Goal: Information Seeking & Learning: Learn about a topic

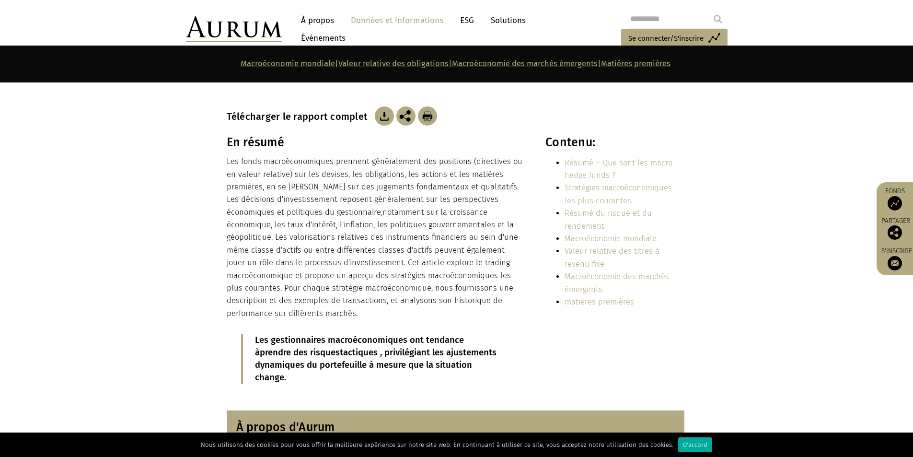
scroll to position [206, 0]
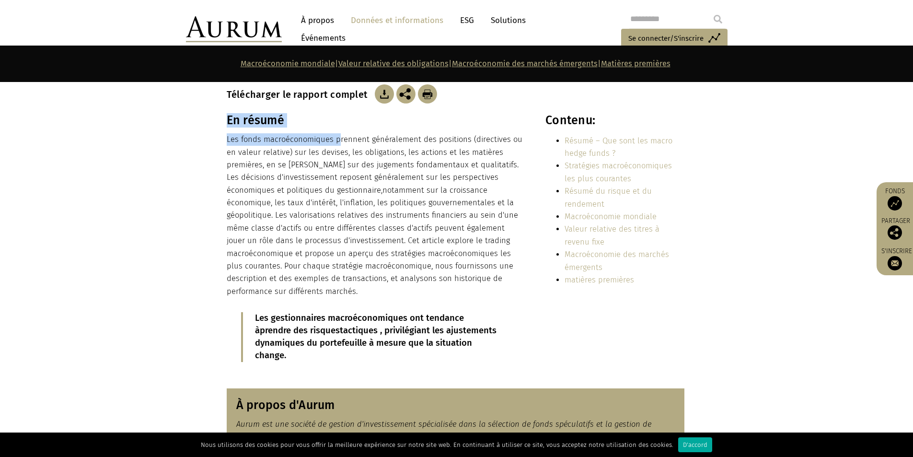
drag, startPoint x: 234, startPoint y: 150, endPoint x: 339, endPoint y: 147, distance: 105.0
click at [339, 147] on div "En résumé Les fonds macroéconomiques prennent généralement des positions (direc…" at bounding box center [456, 244] width 479 height 263
click at [254, 157] on p "Les fonds macroéconomiques prennent généralement des positions (directives ou e…" at bounding box center [376, 215] width 298 height 164
drag, startPoint x: 277, startPoint y: 153, endPoint x: 457, endPoint y: 160, distance: 179.9
click at [463, 155] on font "Les fonds macroéconomiques prennent généralement des positions (directives ou e…" at bounding box center [375, 165] width 296 height 60
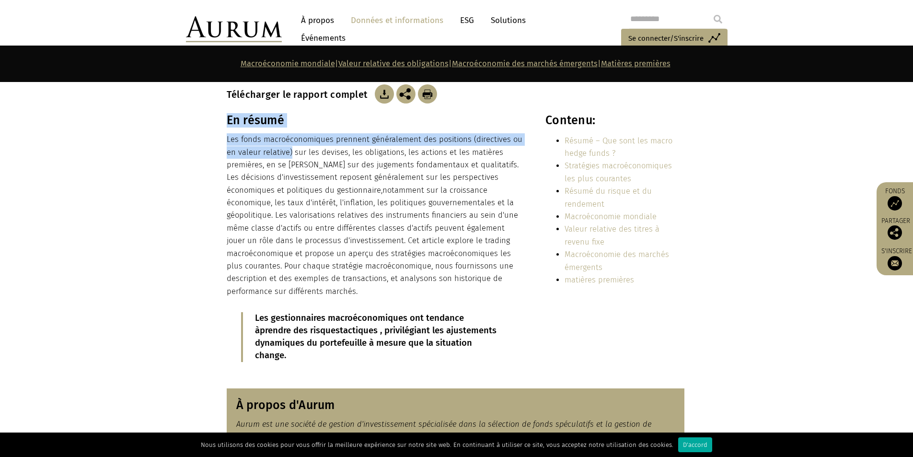
drag, startPoint x: 255, startPoint y: 166, endPoint x: 290, endPoint y: 166, distance: 34.5
click at [290, 166] on div "En résumé Les fonds macroéconomiques prennent généralement des positions (direc…" at bounding box center [456, 244] width 479 height 263
click at [300, 165] on font "Les fonds macroéconomiques prennent généralement des positions (directives ou e…" at bounding box center [375, 165] width 296 height 60
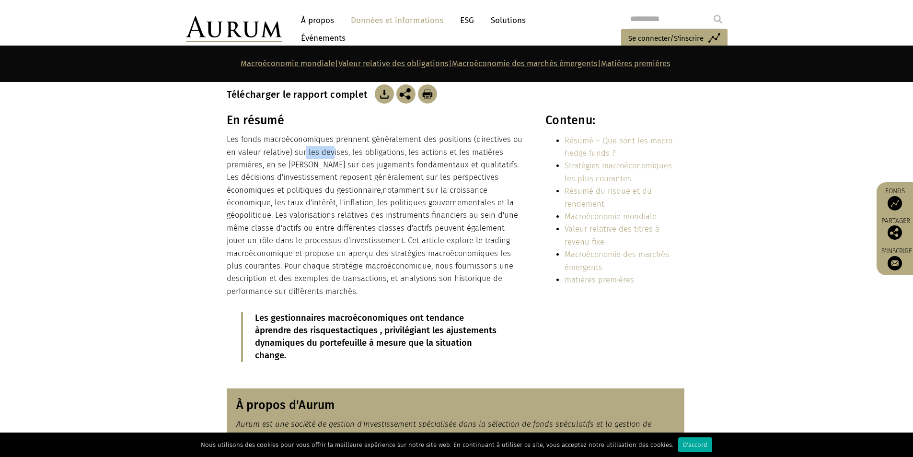
drag, startPoint x: 330, startPoint y: 165, endPoint x: 339, endPoint y: 165, distance: 9.1
click at [330, 165] on font "Les fonds macroéconomiques prennent généralement des positions (directives ou e…" at bounding box center [375, 165] width 296 height 60
drag, startPoint x: 380, startPoint y: 165, endPoint x: 418, endPoint y: 167, distance: 38.4
click at [417, 166] on font "Les fonds macroéconomiques prennent généralement des positions (directives ou e…" at bounding box center [375, 165] width 296 height 60
drag, startPoint x: 479, startPoint y: 166, endPoint x: 409, endPoint y: 170, distance: 69.6
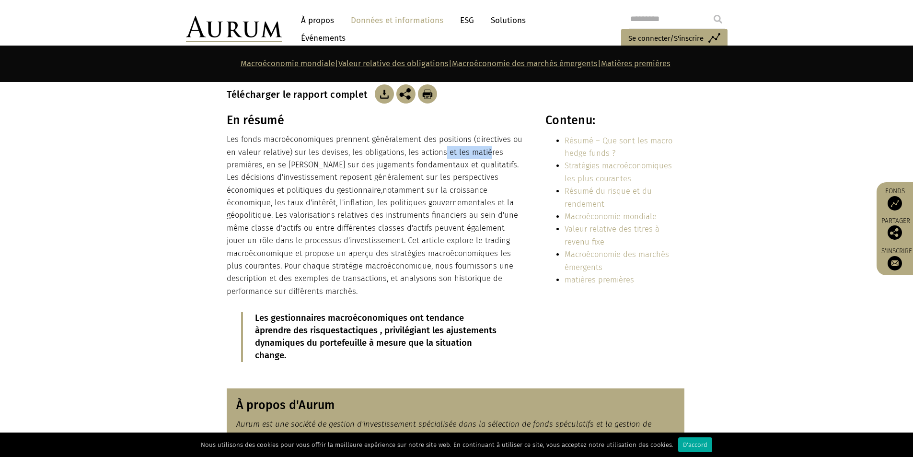
click at [483, 166] on font "Les fonds macroéconomiques prennent généralement des positions (directives ou e…" at bounding box center [375, 165] width 296 height 60
drag, startPoint x: 245, startPoint y: 178, endPoint x: 477, endPoint y: 176, distance: 232.0
click at [477, 176] on font "Les fonds macroéconomiques prennent généralement des positions (directives ou e…" at bounding box center [375, 165] width 296 height 60
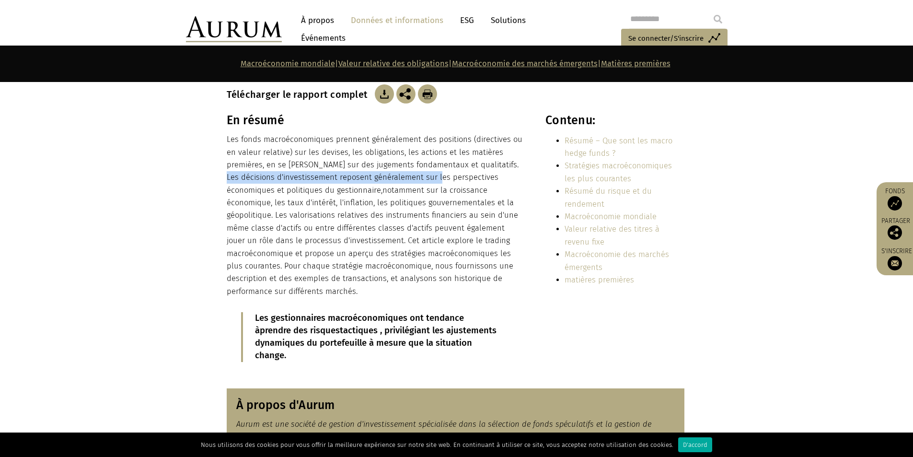
drag, startPoint x: 237, startPoint y: 189, endPoint x: 367, endPoint y: 191, distance: 129.4
click at [453, 189] on font "Les fonds macroéconomiques prennent généralement des positions (directives ou e…" at bounding box center [375, 165] width 296 height 60
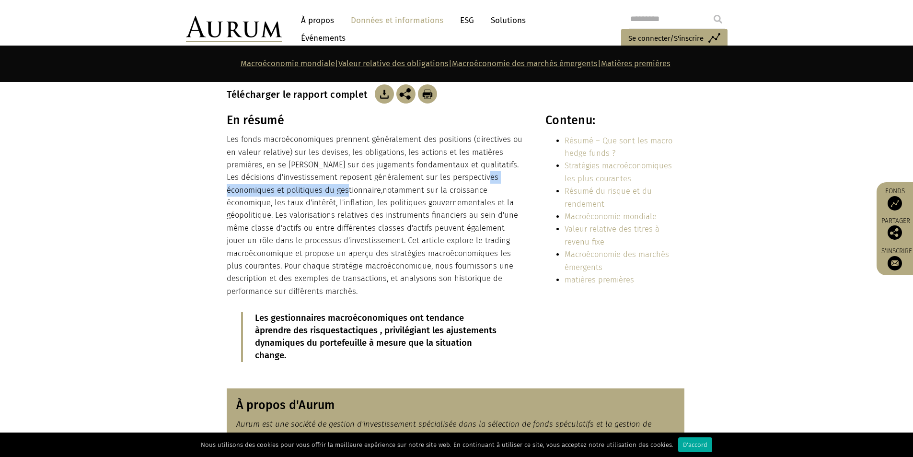
drag, startPoint x: 268, startPoint y: 205, endPoint x: 371, endPoint y: 204, distance: 102.1
click at [370, 195] on font "Les fonds macroéconomiques prennent généralement des positions (directives ou e…" at bounding box center [375, 165] width 296 height 60
drag, startPoint x: 413, startPoint y: 202, endPoint x: 470, endPoint y: 203, distance: 57.0
click at [470, 203] on font "notamment sur la croissance économique, les taux d'intérêt, l'inflation, les po…" at bounding box center [372, 241] width 291 height 110
drag, startPoint x: 243, startPoint y: 219, endPoint x: 269, endPoint y: 217, distance: 25.9
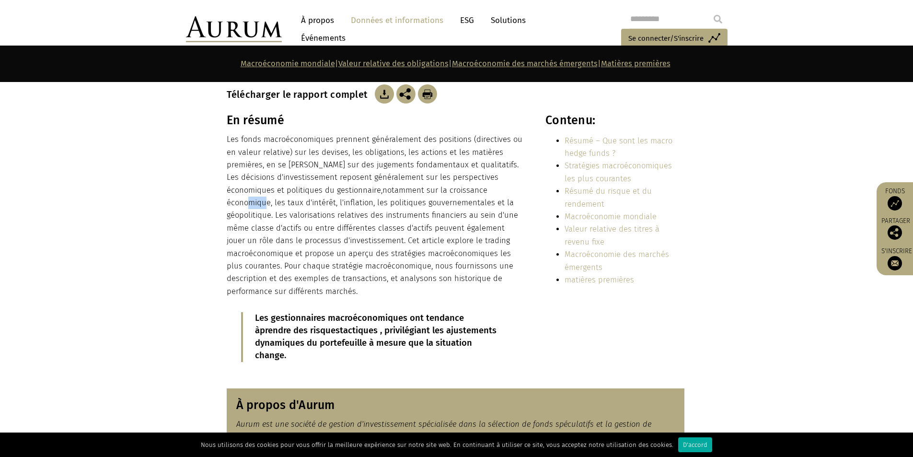
click at [265, 217] on font "notamment sur la croissance économique, les taux d'intérêt, l'inflation, les po…" at bounding box center [372, 241] width 291 height 110
drag, startPoint x: 294, startPoint y: 218, endPoint x: 331, endPoint y: 217, distance: 37.4
click at [322, 218] on font "notamment sur la croissance économique, les taux d'intérêt, l'inflation, les po…" at bounding box center [372, 241] width 291 height 110
drag, startPoint x: 348, startPoint y: 215, endPoint x: 364, endPoint y: 213, distance: 15.9
click at [364, 213] on font "notamment sur la croissance économique, les taux d'intérêt, l'inflation, les po…" at bounding box center [372, 241] width 291 height 110
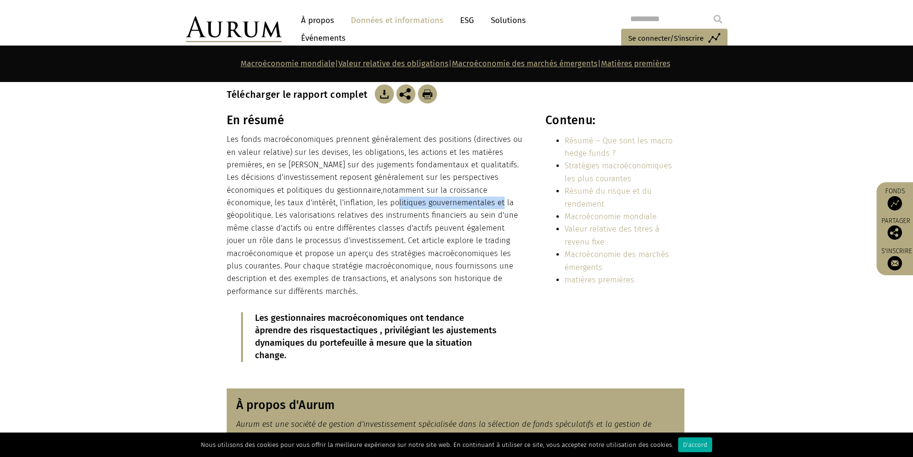
drag, startPoint x: 396, startPoint y: 214, endPoint x: 496, endPoint y: 215, distance: 99.7
click at [496, 215] on font "notamment sur la croissance économique, les taux d'intérêt, l'inflation, les po…" at bounding box center [372, 241] width 291 height 110
drag, startPoint x: 262, startPoint y: 230, endPoint x: 273, endPoint y: 229, distance: 11.5
click at [273, 229] on font "notamment sur la croissance économique, les taux d'intérêt, l'inflation, les po…" at bounding box center [372, 241] width 291 height 110
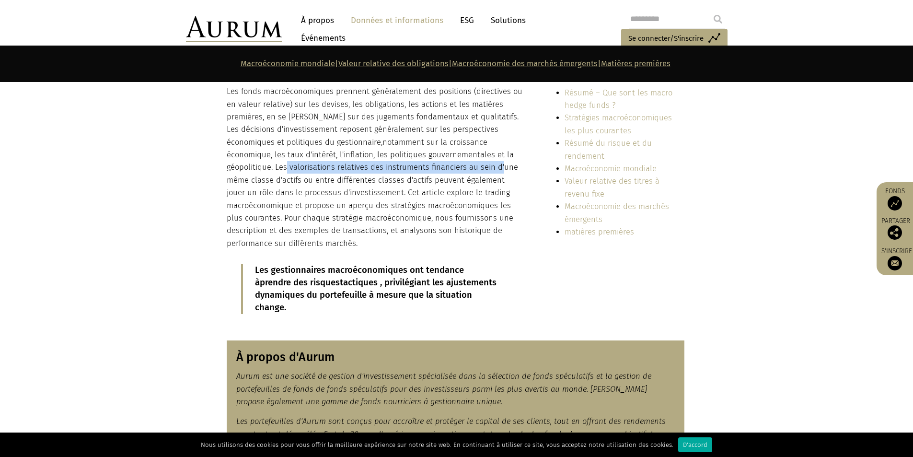
drag, startPoint x: 332, startPoint y: 176, endPoint x: 474, endPoint y: 185, distance: 142.2
click at [495, 180] on font "notamment sur la croissance économique, les taux d'intérêt, l'inflation, les po…" at bounding box center [372, 193] width 291 height 110
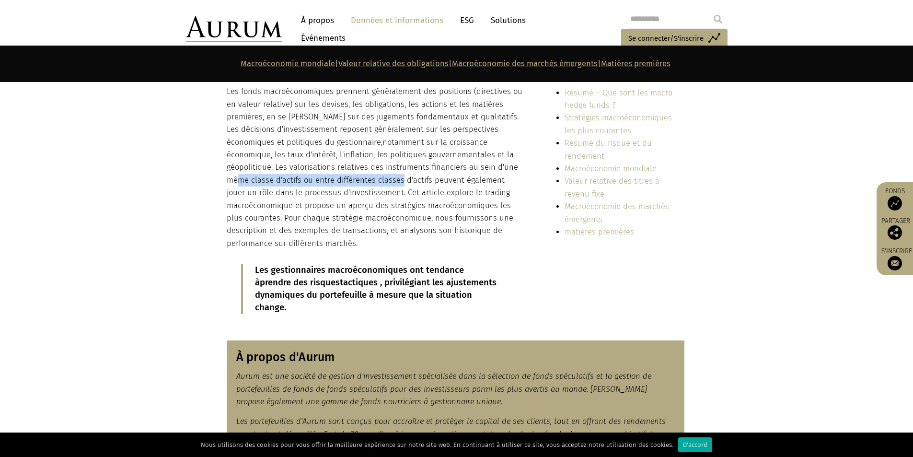
drag, startPoint x: 244, startPoint y: 194, endPoint x: 395, endPoint y: 193, distance: 151.0
click at [395, 193] on p "Les fonds macroéconomiques prennent généralement des positions (directives ou e…" at bounding box center [376, 167] width 298 height 164
drag, startPoint x: 421, startPoint y: 193, endPoint x: 477, endPoint y: 189, distance: 56.7
click at [487, 189] on font "notamment sur la croissance économique, les taux d'intérêt, l'inflation, les po…" at bounding box center [372, 193] width 291 height 110
drag, startPoint x: 246, startPoint y: 205, endPoint x: 373, endPoint y: 206, distance: 126.5
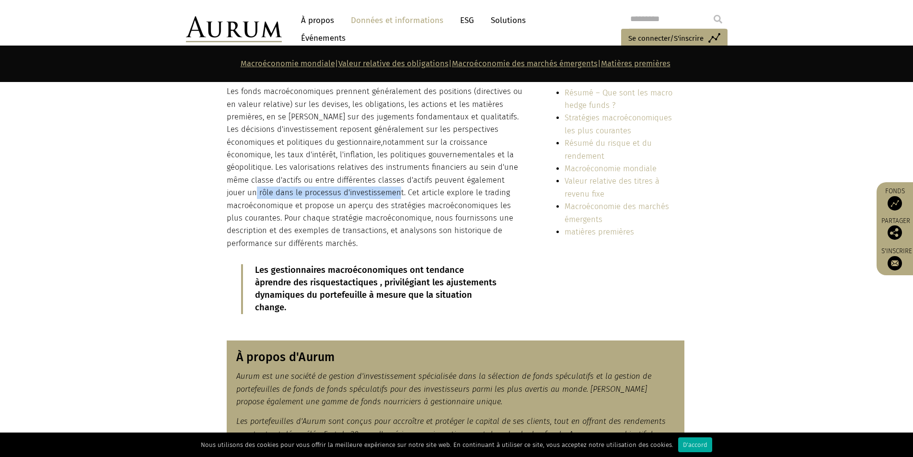
click at [373, 206] on font "notamment sur la croissance économique, les taux d'intérêt, l'inflation, les po…" at bounding box center [372, 193] width 291 height 110
click at [238, 238] on p "Les fonds macroéconomiques prennent généralement des positions (directives ou e…" at bounding box center [376, 167] width 298 height 164
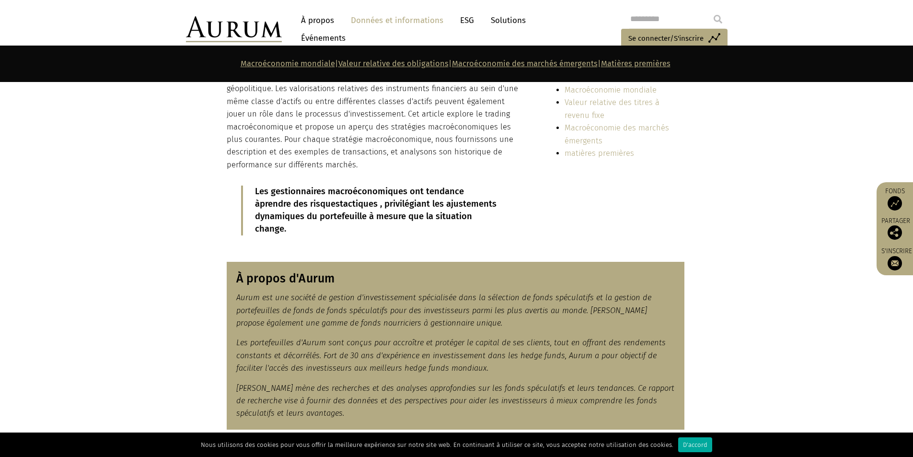
scroll to position [349, 0]
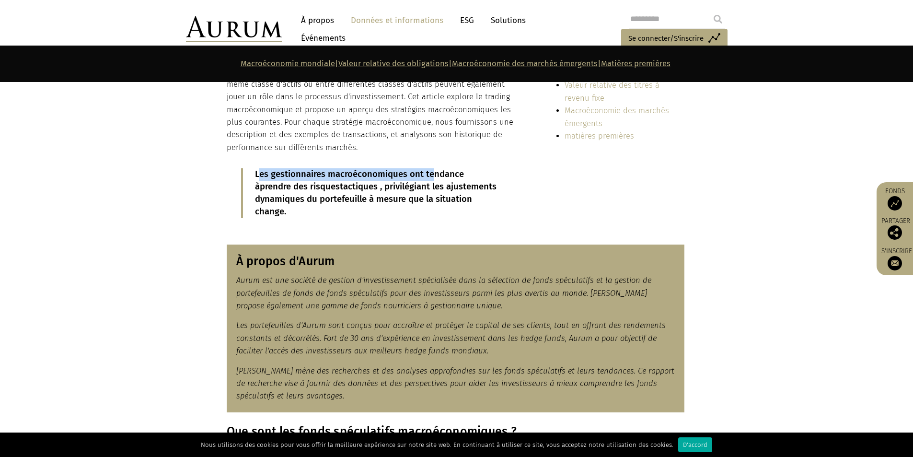
drag, startPoint x: 260, startPoint y: 184, endPoint x: 431, endPoint y: 180, distance: 171.6
click at [431, 180] on div "En résumé Les fonds macroéconomiques prennent généralement des positions (direc…" at bounding box center [376, 100] width 298 height 263
drag, startPoint x: 250, startPoint y: 202, endPoint x: 364, endPoint y: 200, distance: 114.6
click at [364, 200] on blockquote "Les gestionnaires macroéconomiques ont tendance à prendre des risques tactiques…" at bounding box center [375, 193] width 269 height 50
drag, startPoint x: 256, startPoint y: 210, endPoint x: 370, endPoint y: 210, distance: 114.1
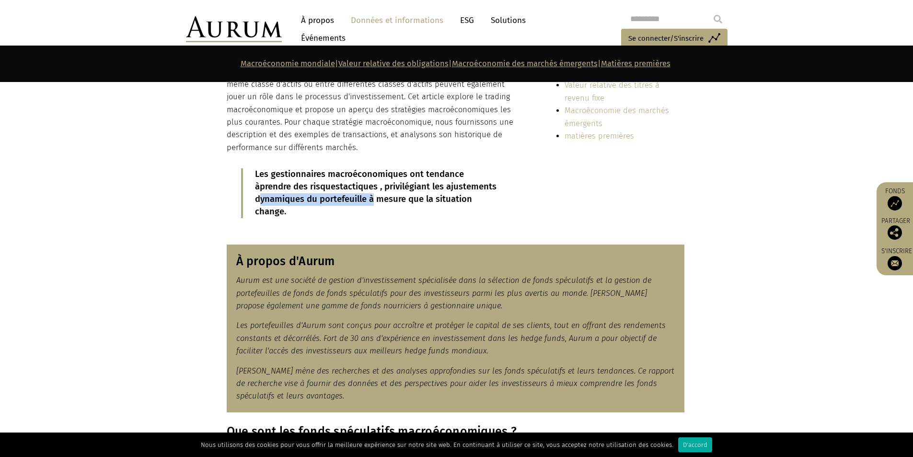
click at [370, 210] on div "En résumé Les fonds macroéconomiques prennent généralement des positions (direc…" at bounding box center [376, 100] width 298 height 263
drag, startPoint x: 278, startPoint y: 226, endPoint x: 337, endPoint y: 228, distance: 59.0
click at [320, 218] on blockquote "Les gestionnaires macroéconomiques ont tendance à prendre des risques tactiques…" at bounding box center [375, 193] width 269 height 50
click at [341, 218] on p "Les gestionnaires macroéconomiques ont tendance à prendre des risques tactiques…" at bounding box center [376, 193] width 243 height 50
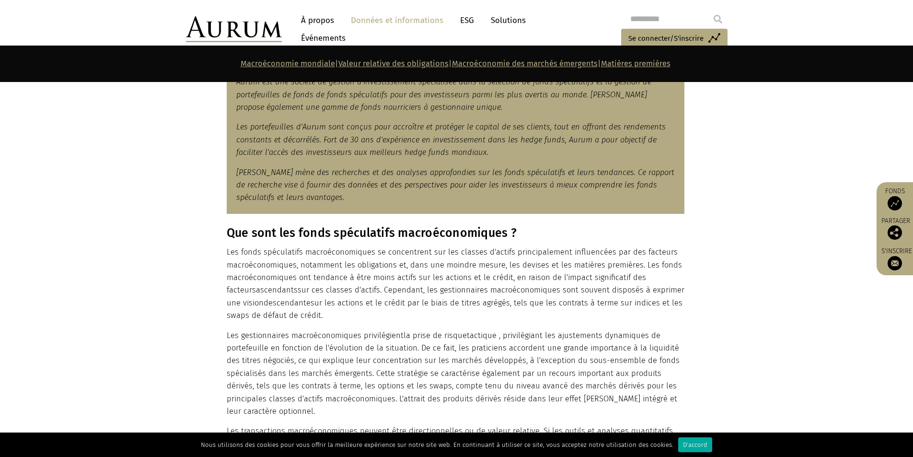
scroll to position [493, 0]
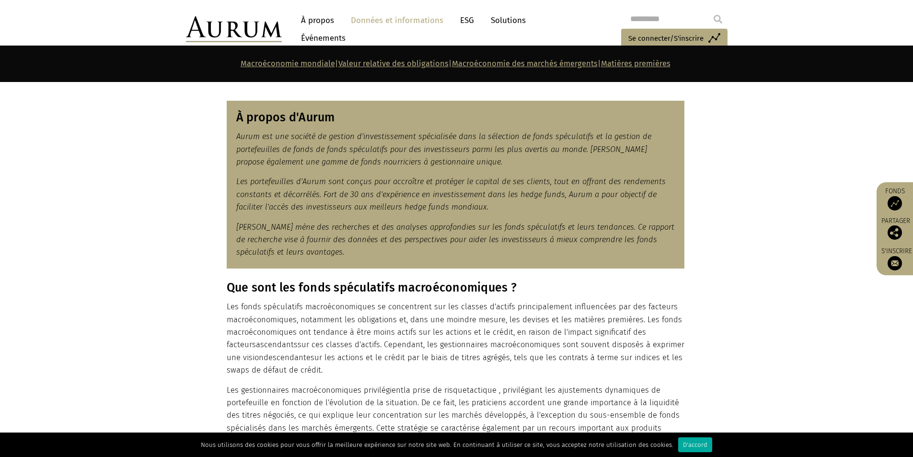
drag, startPoint x: 726, startPoint y: 232, endPoint x: 713, endPoint y: 206, distance: 29.4
click at [727, 230] on section "À propos d'Aurum Aurum est une société de gestion d'investissement spécialisée …" at bounding box center [456, 185] width 913 height 192
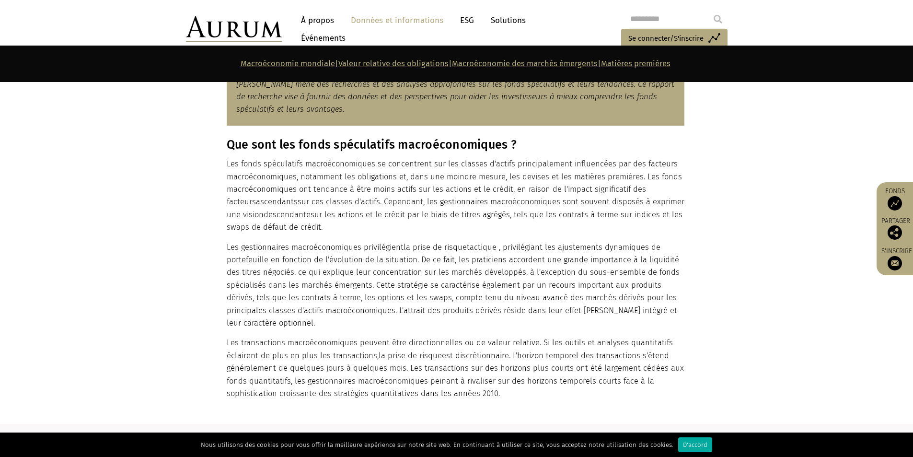
scroll to position [637, 0]
drag, startPoint x: 276, startPoint y: 156, endPoint x: 446, endPoint y: 169, distance: 170.7
click at [470, 151] on font "Que sont les fonds spéculatifs macroéconomiques ?" at bounding box center [372, 144] width 290 height 14
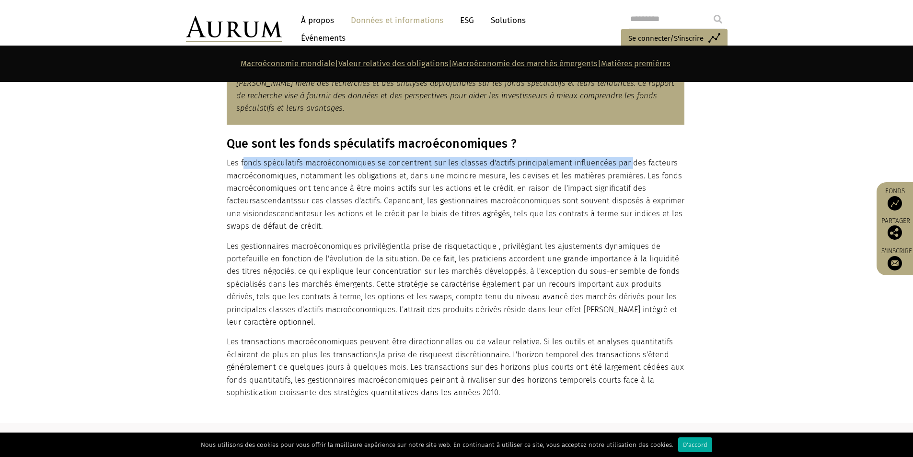
drag, startPoint x: 278, startPoint y: 178, endPoint x: 483, endPoint y: 179, distance: 204.2
click at [625, 176] on p "Les fonds spéculatifs macroéconomiques se concentrent sur les classes d'actifs …" at bounding box center [456, 195] width 458 height 76
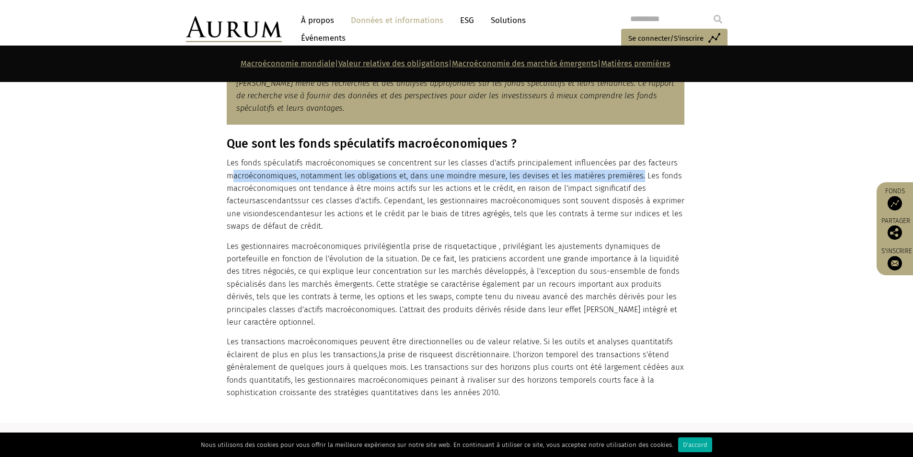
drag, startPoint x: 257, startPoint y: 188, endPoint x: 617, endPoint y: 196, distance: 360.1
click at [637, 193] on font "Les fonds spéculatifs macroéconomiques se concentrent sur les classes d'actifs …" at bounding box center [454, 181] width 455 height 47
drag, startPoint x: 226, startPoint y: 198, endPoint x: 616, endPoint y: 239, distance: 392.8
click at [616, 237] on div "Que sont les fonds spéculatifs macroéconomiques ? Les fonds spéculatifs macroéc…" at bounding box center [456, 268] width 479 height 263
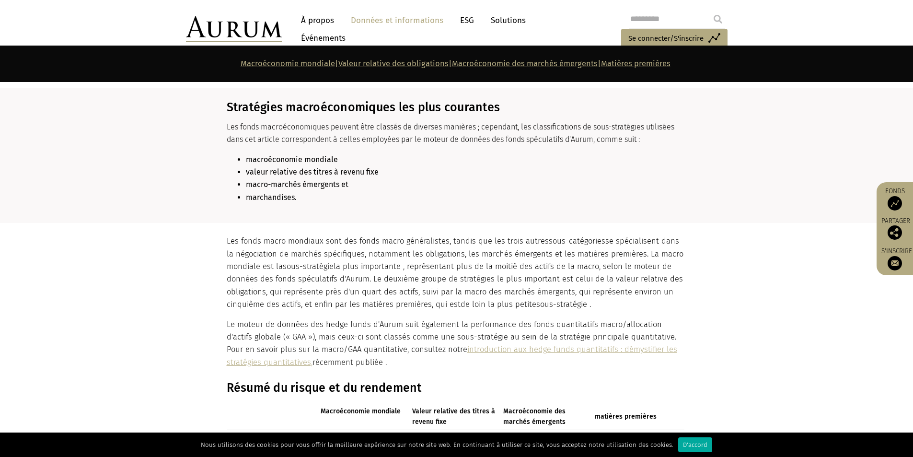
scroll to position [973, 0]
drag, startPoint x: 237, startPoint y: 141, endPoint x: 433, endPoint y: 132, distance: 196.3
click at [432, 132] on div "Stratégies macroéconomiques les plus courantes Les fonds macroéconomiques peuve…" at bounding box center [456, 154] width 458 height 111
drag, startPoint x: 282, startPoint y: 149, endPoint x: 416, endPoint y: 151, distance: 133.8
click at [416, 143] on font "Les fonds macroéconomiques peuvent être classés de diverses manières ; cependan…" at bounding box center [451, 132] width 448 height 22
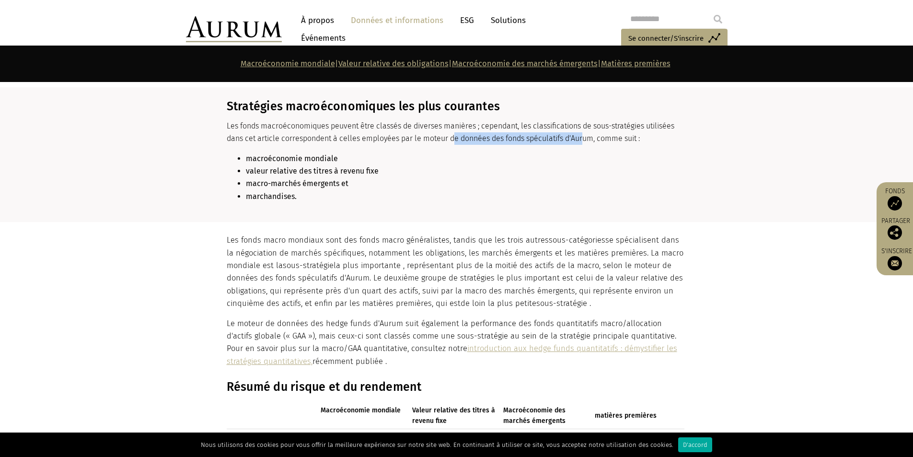
drag, startPoint x: 487, startPoint y: 152, endPoint x: 586, endPoint y: 151, distance: 98.3
click at [586, 143] on font "Les fonds macroéconomiques peuvent être classés de diverses manières ; cependan…" at bounding box center [451, 132] width 448 height 22
drag, startPoint x: 614, startPoint y: 153, endPoint x: 630, endPoint y: 154, distance: 15.8
click at [631, 143] on font "Les fonds macroéconomiques peuvent être classés de diverses manières ; cependan…" at bounding box center [451, 132] width 448 height 22
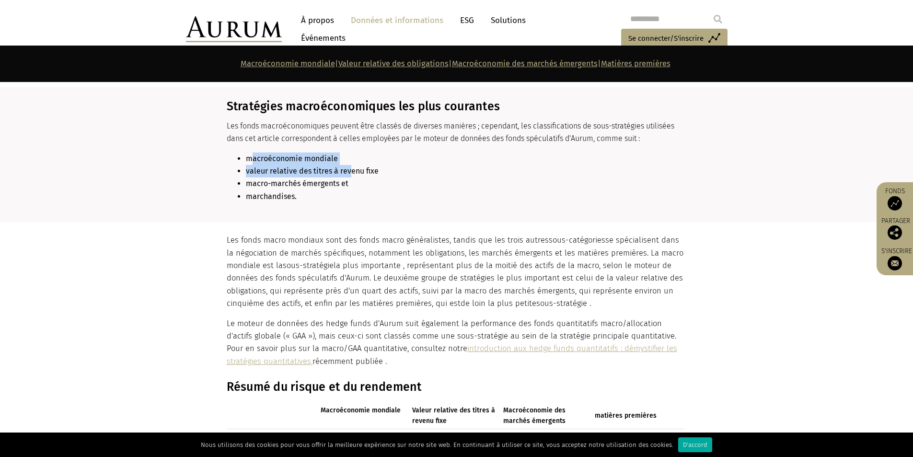
drag, startPoint x: 253, startPoint y: 172, endPoint x: 360, endPoint y: 178, distance: 107.6
click at [360, 178] on ul "macroéconomie mondiale valeur relative des titres à revenu fixe macro-marchés é…" at bounding box center [456, 177] width 458 height 51
click at [246, 175] on font "valeur relative des titres à revenu fixe" at bounding box center [312, 170] width 133 height 9
drag, startPoint x: 248, startPoint y: 186, endPoint x: 346, endPoint y: 185, distance: 98.3
click at [344, 175] on font "valeur relative des titres à revenu fixe" at bounding box center [312, 170] width 133 height 9
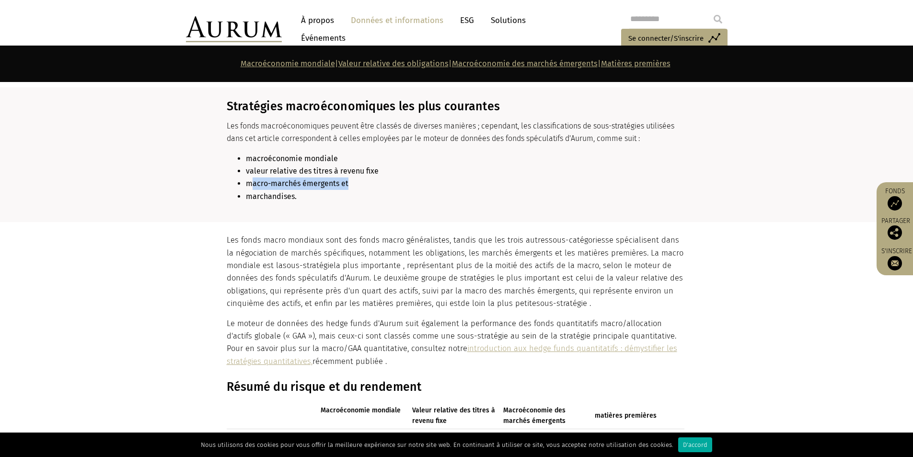
drag, startPoint x: 256, startPoint y: 197, endPoint x: 360, endPoint y: 199, distance: 103.6
click at [359, 190] on li "macro-marchés émergents et" at bounding box center [465, 183] width 439 height 12
click at [287, 201] on font "marchandises." at bounding box center [271, 196] width 51 height 9
drag, startPoint x: 316, startPoint y: 211, endPoint x: 335, endPoint y: 213, distance: 18.8
click at [324, 203] on li "marchandises." at bounding box center [465, 196] width 439 height 12
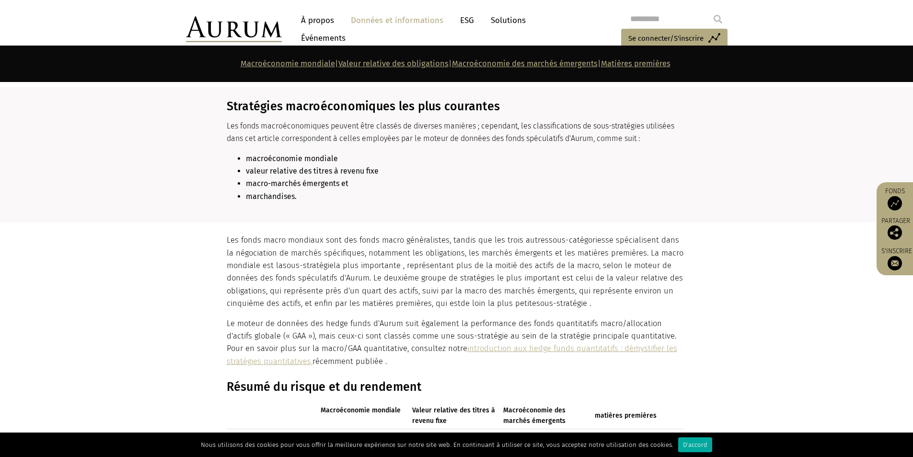
click at [336, 203] on li "marchandises." at bounding box center [465, 196] width 439 height 12
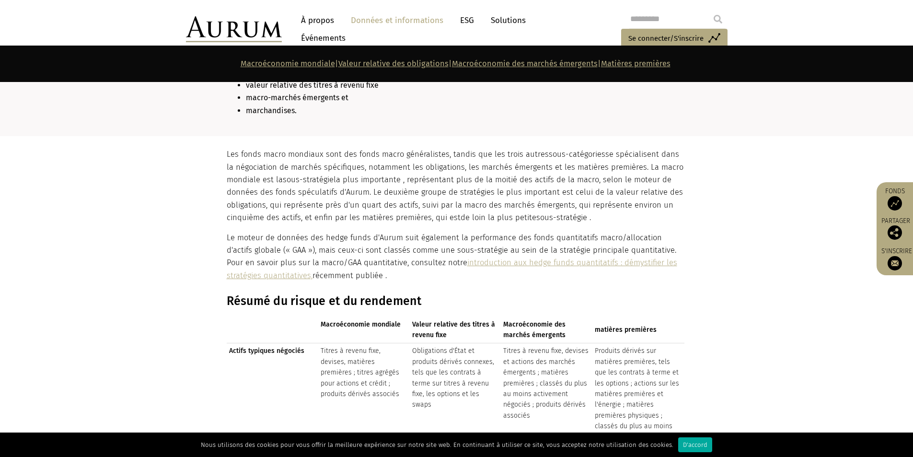
scroll to position [1068, 0]
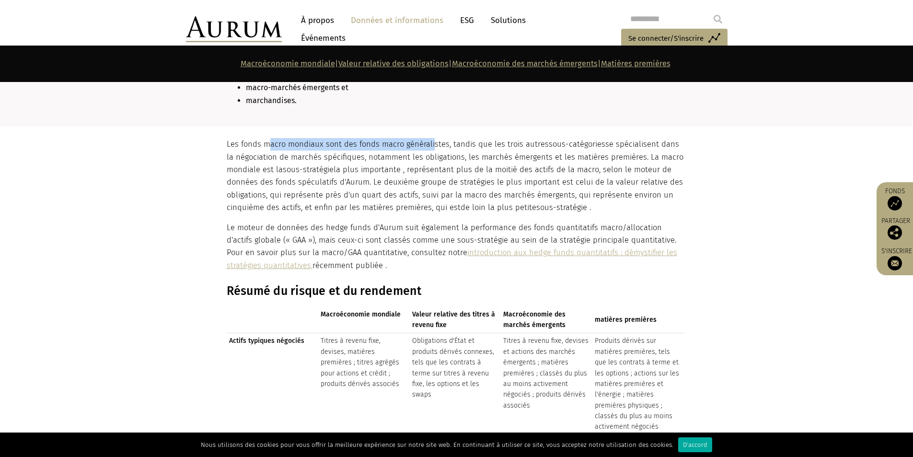
drag, startPoint x: 338, startPoint y: 161, endPoint x: 457, endPoint y: 162, distance: 118.9
click at [432, 149] on font "Les fonds macro mondiaux sont des fonds macro généralistes, tandis que les troi…" at bounding box center [388, 143] width 322 height 9
drag, startPoint x: 478, startPoint y: 157, endPoint x: 565, endPoint y: 159, distance: 86.8
click at [565, 159] on p "Les fonds macro mondiaux sont des fonds macro généralistes, tandis que les troi…" at bounding box center [456, 176] width 458 height 76
click at [544, 193] on font "la plus importante , représentant plus de la moitié des actifs de la macro, sel…" at bounding box center [455, 188] width 456 height 47
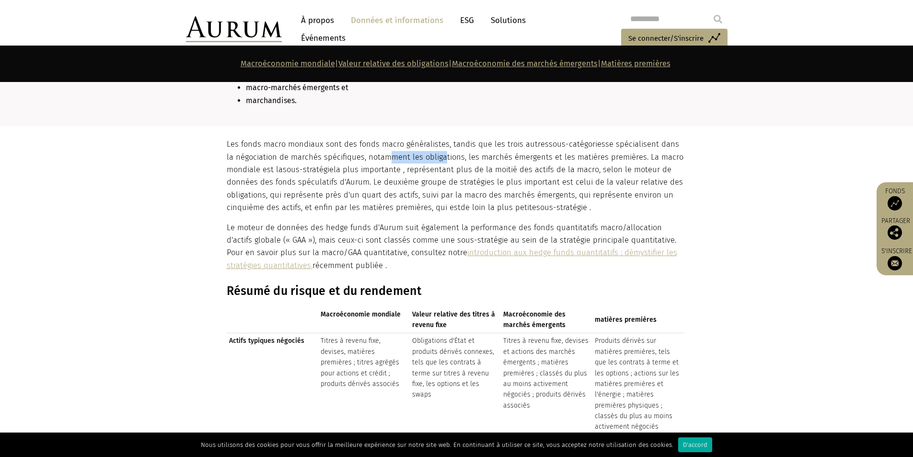
drag, startPoint x: 425, startPoint y: 171, endPoint x: 434, endPoint y: 172, distance: 9.6
click at [430, 171] on font "se spécialisent dans la négociation de marchés spécifiques, notamment les oblig…" at bounding box center [455, 156] width 457 height 35
drag, startPoint x: 521, startPoint y: 174, endPoint x: 561, endPoint y: 174, distance: 39.8
click at [556, 174] on p "Les fonds macro mondiaux sont des fonds macro généralistes, tandis que les troi…" at bounding box center [456, 176] width 458 height 76
drag, startPoint x: 603, startPoint y: 171, endPoint x: 625, endPoint y: 171, distance: 21.6
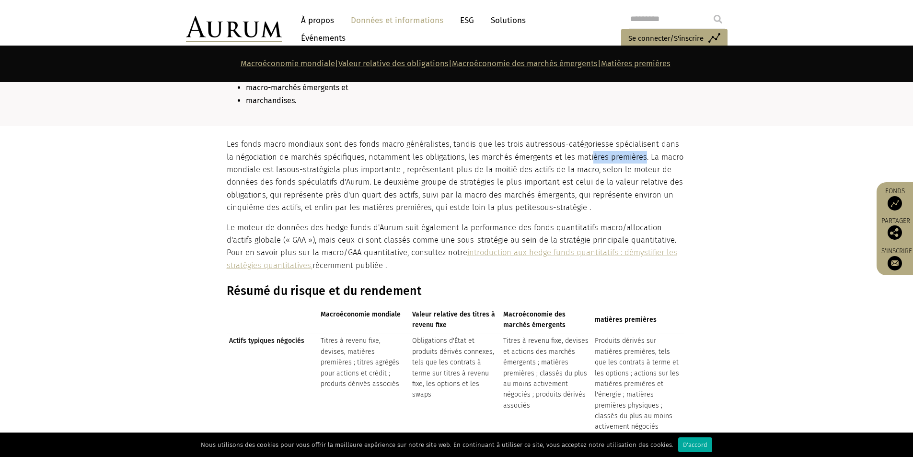
click at [625, 171] on font "se spécialisent dans la négociation de marchés spécifiques, notamment les oblig…" at bounding box center [455, 156] width 457 height 35
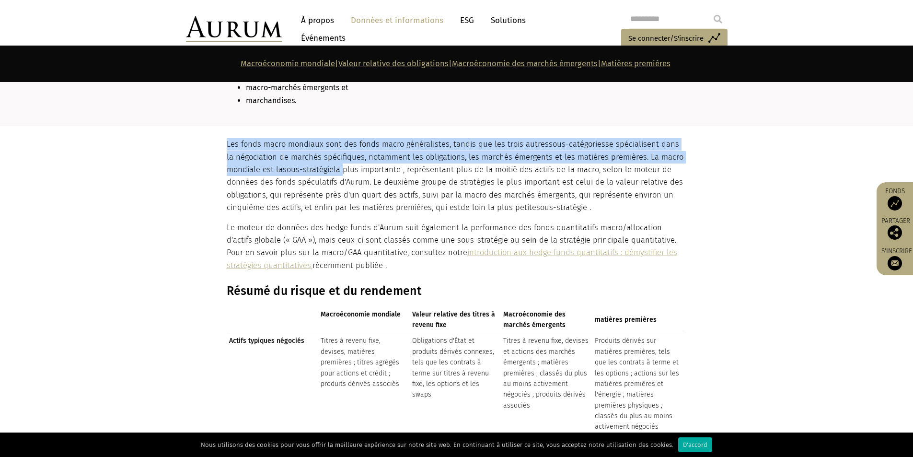
drag, startPoint x: 227, startPoint y: 181, endPoint x: 346, endPoint y: 186, distance: 119.0
click at [343, 186] on div "Les fonds macro mondiaux sont des fonds macro généralistes, tandis que les troi…" at bounding box center [456, 205] width 479 height 134
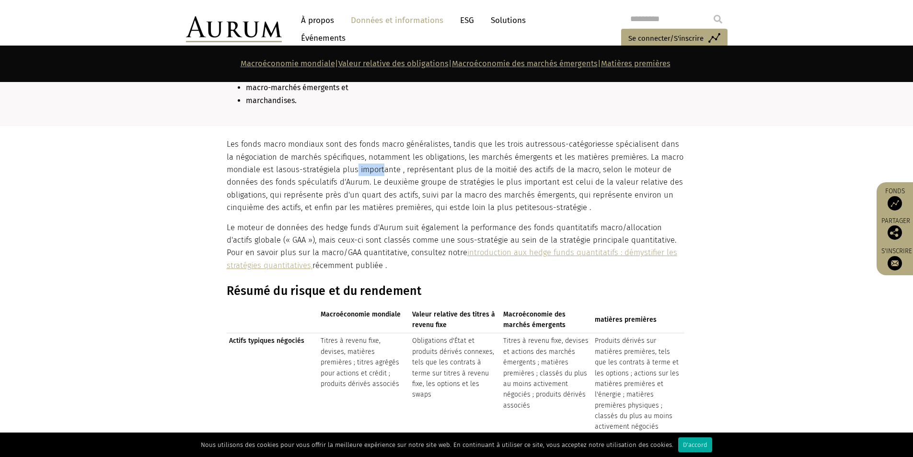
drag, startPoint x: 359, startPoint y: 185, endPoint x: 397, endPoint y: 186, distance: 38.4
click at [397, 186] on font "la plus importante , représentant plus de la moitié des actifs de la macro, sel…" at bounding box center [455, 188] width 456 height 47
drag, startPoint x: 424, startPoint y: 182, endPoint x: 592, endPoint y: 183, distance: 168.2
click at [592, 183] on font "la plus importante , représentant plus de la moitié des actifs de la macro, sel…" at bounding box center [455, 188] width 456 height 47
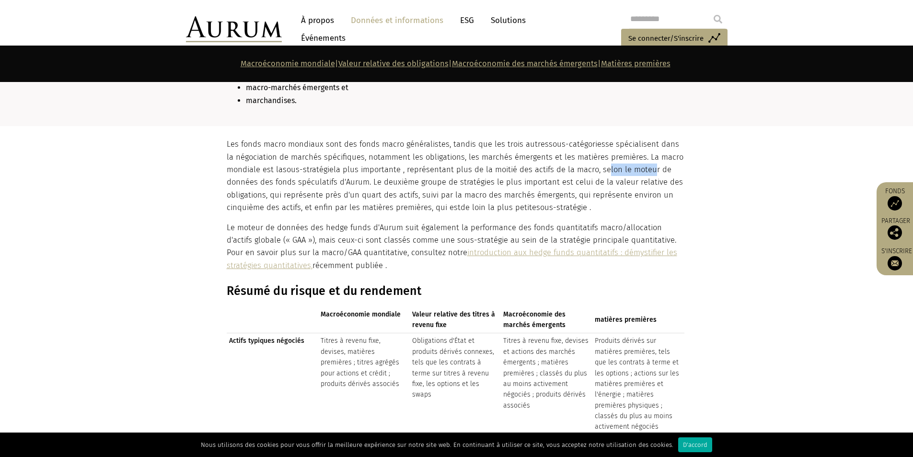
drag, startPoint x: 644, startPoint y: 184, endPoint x: 651, endPoint y: 184, distance: 7.7
click at [651, 184] on font "la plus importante , représentant plus de la moitié des actifs de la macro, sel…" at bounding box center [455, 188] width 456 height 47
drag, startPoint x: 230, startPoint y: 195, endPoint x: 350, endPoint y: 191, distance: 120.4
click at [350, 191] on font "la plus importante , représentant plus de la moitié des actifs de la macro, sel…" at bounding box center [455, 188] width 456 height 47
drag, startPoint x: 406, startPoint y: 197, endPoint x: 652, endPoint y: 196, distance: 245.4
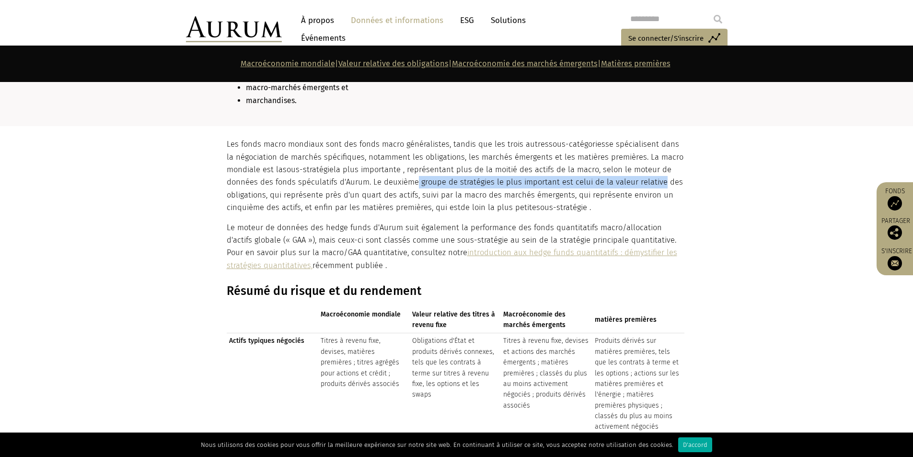
click at [652, 196] on font "la plus importante , représentant plus de la moitié des actifs de la macro, sel…" at bounding box center [455, 188] width 456 height 47
drag, startPoint x: 245, startPoint y: 208, endPoint x: 286, endPoint y: 206, distance: 40.8
click at [268, 207] on font "la plus importante , représentant plus de la moitié des actifs de la macro, sel…" at bounding box center [455, 188] width 456 height 47
drag, startPoint x: 355, startPoint y: 204, endPoint x: 409, endPoint y: 201, distance: 53.8
click at [409, 201] on p "Les fonds macro mondiaux sont des fonds macro généralistes, tandis que les troi…" at bounding box center [456, 176] width 458 height 76
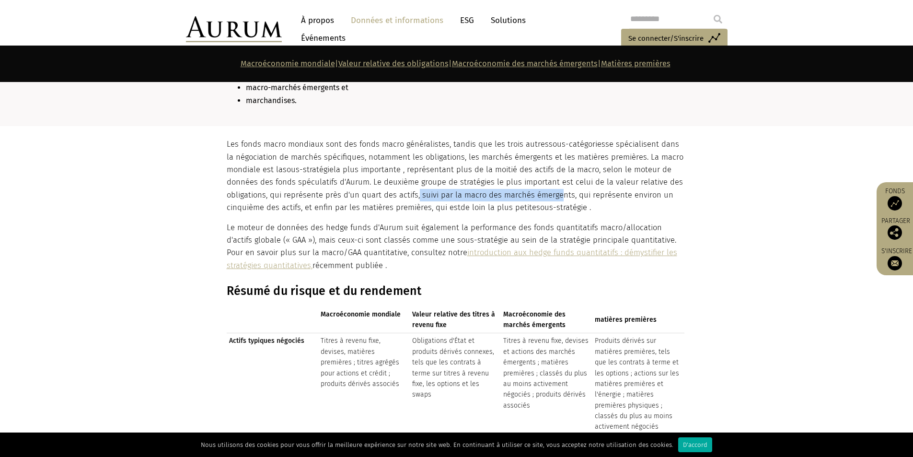
drag, startPoint x: 417, startPoint y: 204, endPoint x: 557, endPoint y: 209, distance: 140.0
click at [555, 208] on font "la plus importante , représentant plus de la moitié des actifs de la macro, sel…" at bounding box center [455, 188] width 456 height 47
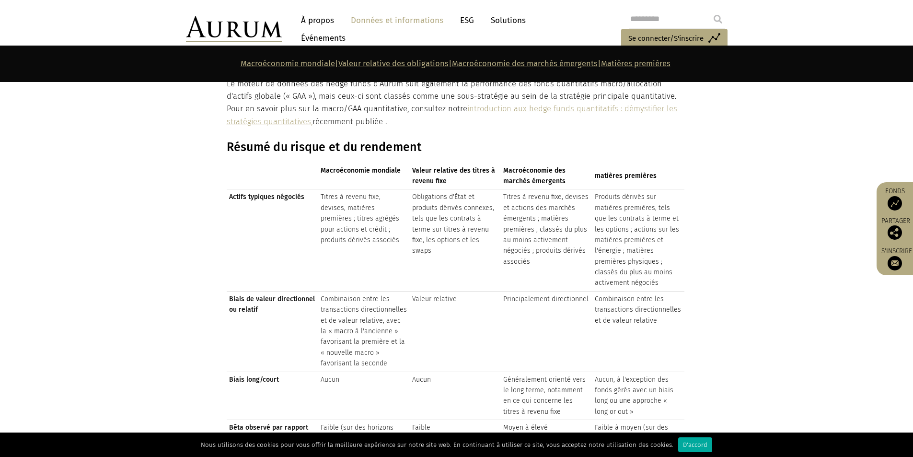
scroll to position [1260, 0]
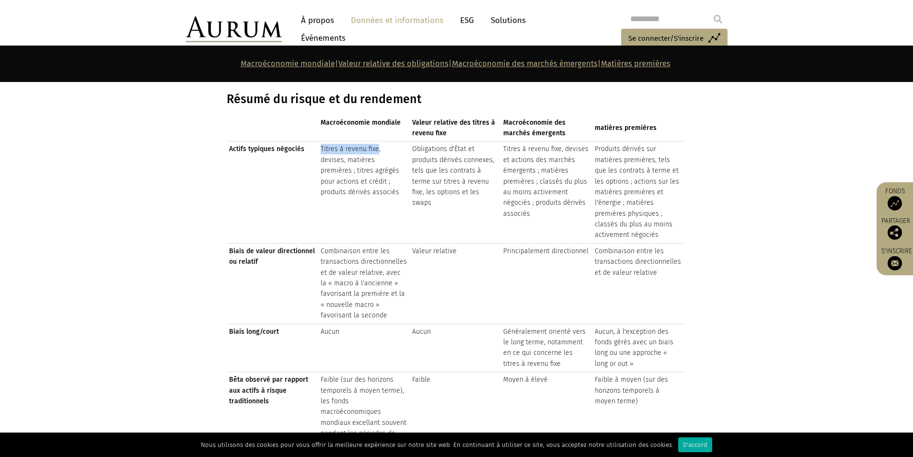
drag, startPoint x: 323, startPoint y: 162, endPoint x: 377, endPoint y: 160, distance: 54.2
click at [377, 160] on font "Titres à revenu fixe, devises, matières premières ; titres agrégés pour actions…" at bounding box center [360, 170] width 79 height 51
drag, startPoint x: 346, startPoint y: 175, endPoint x: 361, endPoint y: 175, distance: 15.8
click at [361, 175] on td "Titres à revenu fixe, devises, matières premières ; titres agrégés pour actions…" at bounding box center [364, 192] width 92 height 102
click at [403, 173] on td "Titres à revenu fixe, devises, matières premières ; titres agrégés pour actions…" at bounding box center [364, 192] width 92 height 102
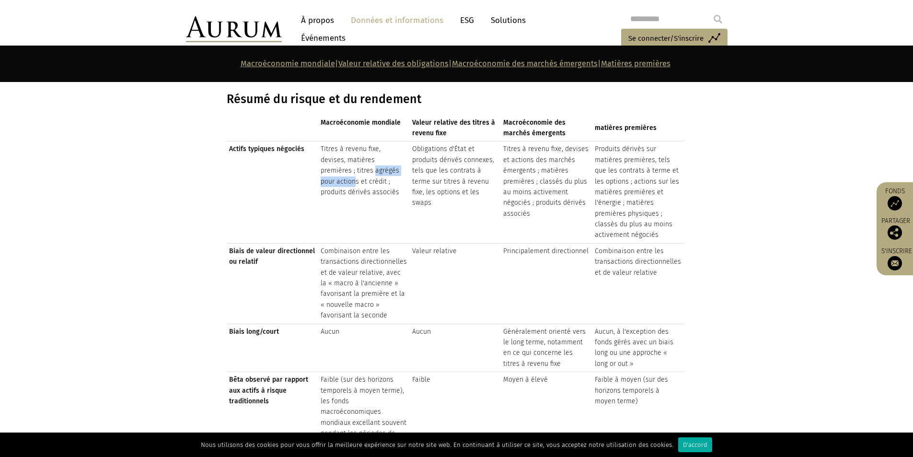
drag, startPoint x: 376, startPoint y: 185, endPoint x: 371, endPoint y: 186, distance: 5.6
click at [380, 185] on font "Titres à revenu fixe, devises, matières premières ; titres agrégés pour actions…" at bounding box center [360, 170] width 79 height 51
drag, startPoint x: 311, startPoint y: 197, endPoint x: 363, endPoint y: 198, distance: 52.3
click at [363, 197] on tr "Actifs typiques négociés Titres à revenu fixe, devises, matières premières ; ti…" at bounding box center [456, 192] width 458 height 102
click at [365, 214] on td "Titres à revenu fixe, devises, matières premières ; titres agrégés pour actions…" at bounding box center [364, 192] width 92 height 102
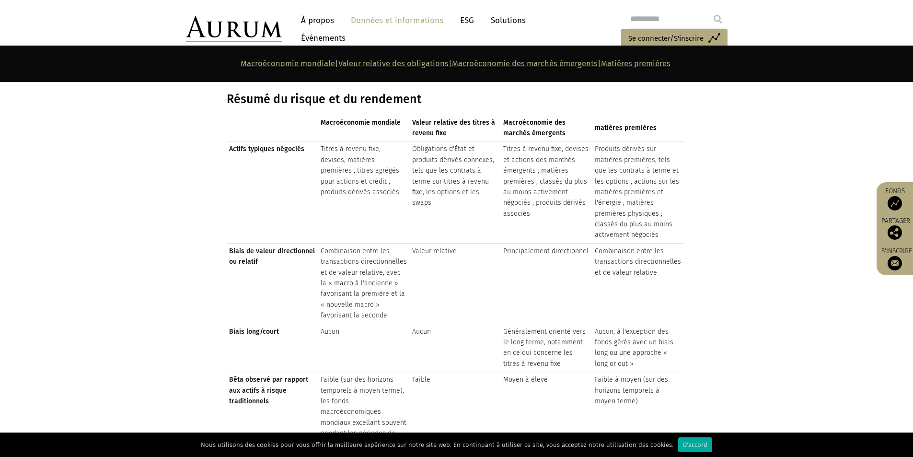
click at [365, 214] on td "Titres à revenu fixe, devises, matières premières ; titres agrégés pour actions…" at bounding box center [364, 192] width 92 height 102
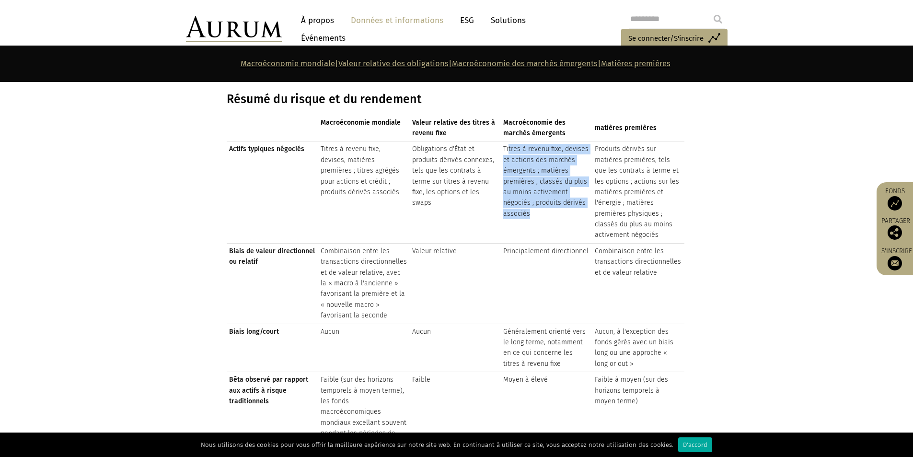
drag, startPoint x: 509, startPoint y: 163, endPoint x: 533, endPoint y: 228, distance: 69.2
click at [533, 227] on td "Titres à revenu fixe, devises et actions des marchés émergents ; matières premi…" at bounding box center [547, 192] width 92 height 102
click at [533, 231] on td "Titres à revenu fixe, devises et actions des marchés émergents ; matières premi…" at bounding box center [547, 192] width 92 height 102
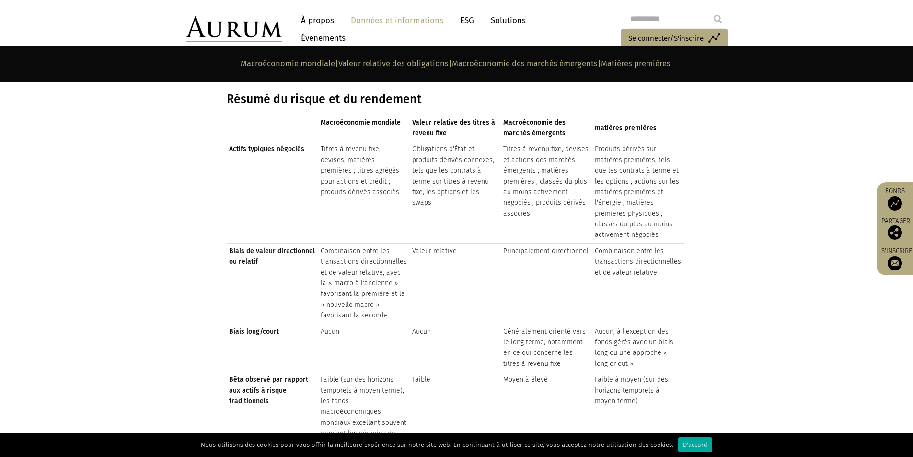
click at [533, 231] on td "Titres à revenu fixe, devises et actions des marchés émergents ; matières premi…" at bounding box center [547, 192] width 92 height 102
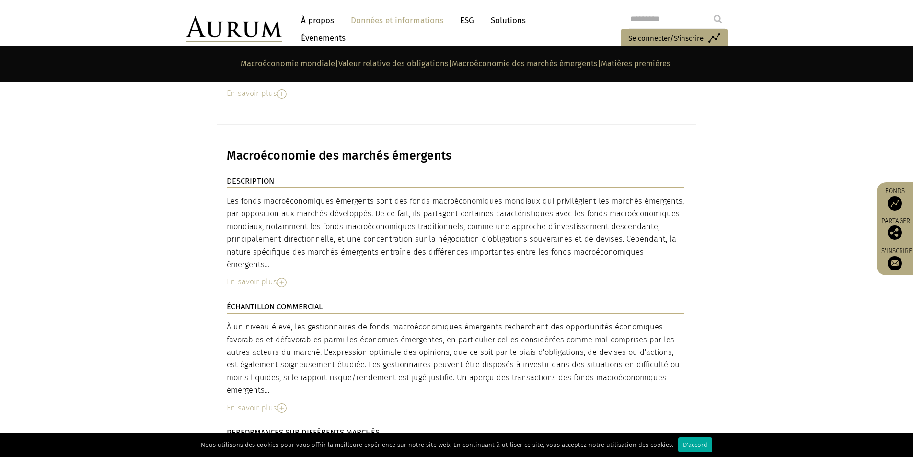
scroll to position [3225, 0]
